Goal: Task Accomplishment & Management: Use online tool/utility

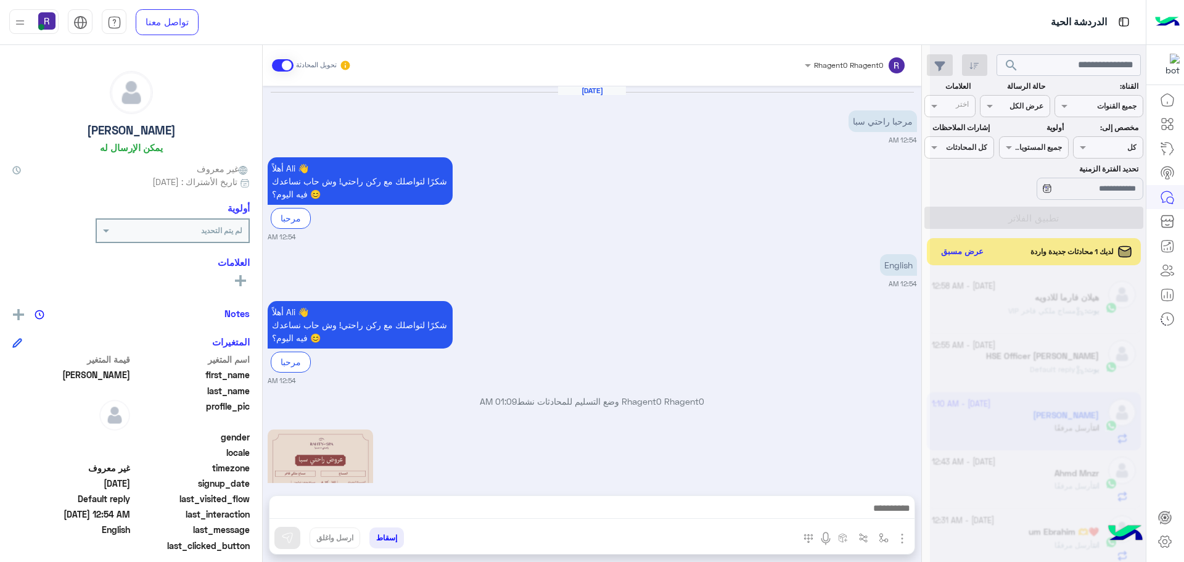
scroll to position [118, 0]
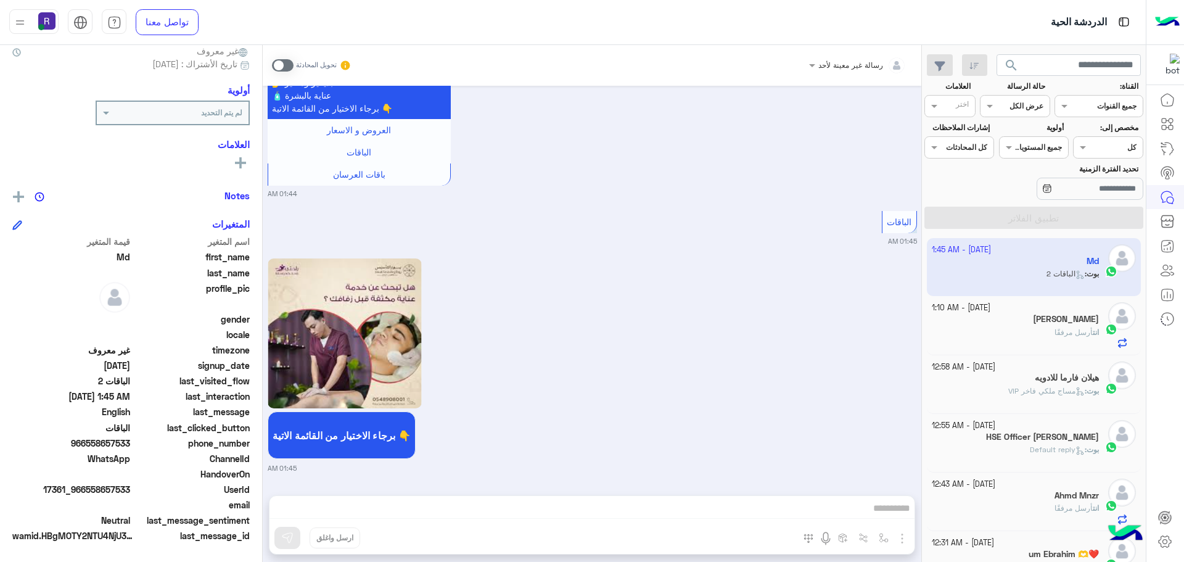
scroll to position [725, 0]
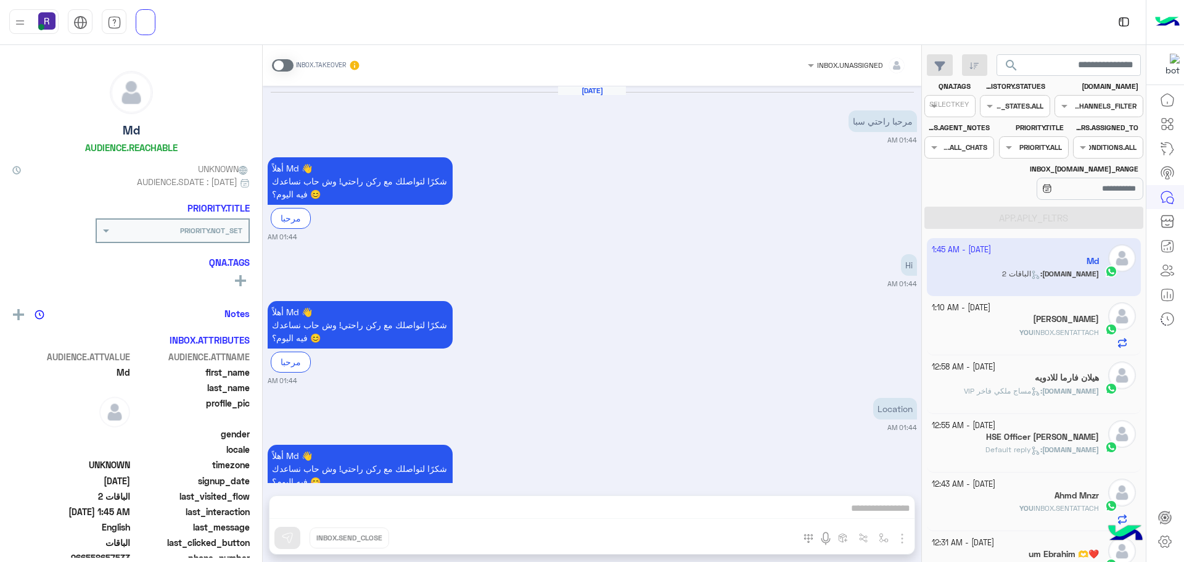
scroll to position [725, 0]
